Goal: Transaction & Acquisition: Subscribe to service/newsletter

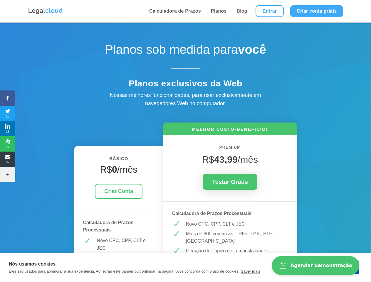
click at [8, 98] on icon at bounding box center [7, 98] width 15 height 5
click at [8, 114] on span "13" at bounding box center [7, 113] width 15 height 9
click at [8, 129] on span "13" at bounding box center [7, 128] width 15 height 9
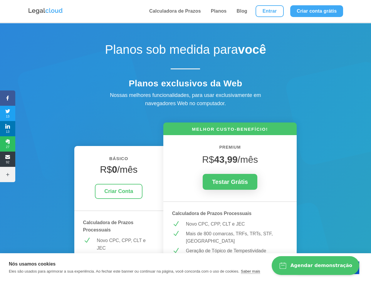
click at [8, 144] on span "27" at bounding box center [7, 143] width 15 height 9
click at [8, 159] on span "92" at bounding box center [7, 159] width 15 height 9
click at [8, 175] on icon at bounding box center [7, 174] width 15 height 5
